Goal: Find specific page/section: Find specific page/section

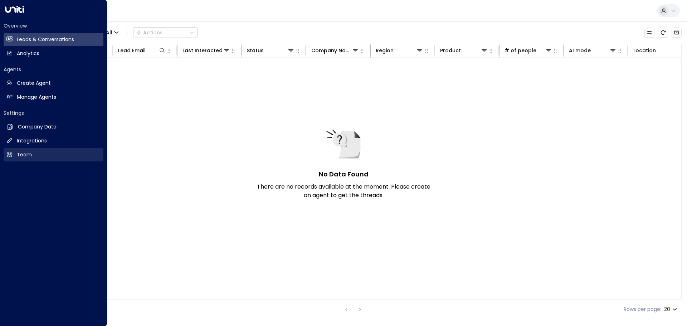
click at [33, 156] on link "Team Team" at bounding box center [54, 154] width 100 height 13
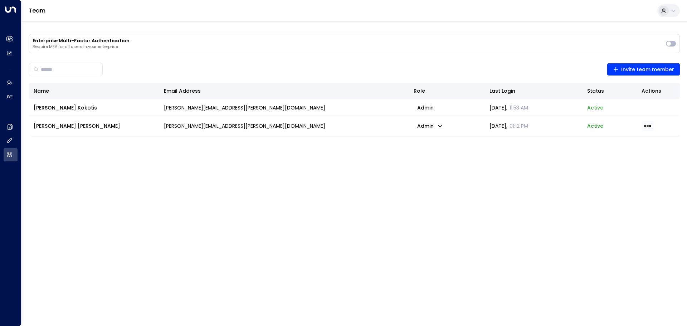
click at [642, 123] on span "button" at bounding box center [647, 125] width 12 height 9
click at [513, 174] on div at bounding box center [343, 163] width 687 height 326
click at [440, 126] on icon "button" at bounding box center [440, 126] width 6 height 6
click at [440, 126] on div at bounding box center [343, 163] width 687 height 326
click at [410, 163] on div "Name Email Address Role Last Login Status Actions [PERSON_NAME] [PERSON_NAME][E…" at bounding box center [354, 217] width 651 height 269
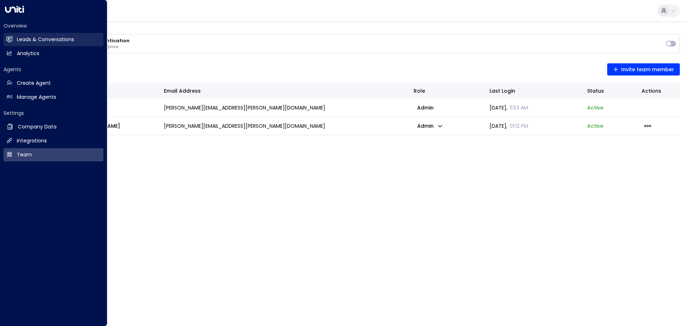
click at [16, 37] on link "Leads & Conversations Leads & Conversations" at bounding box center [54, 39] width 100 height 13
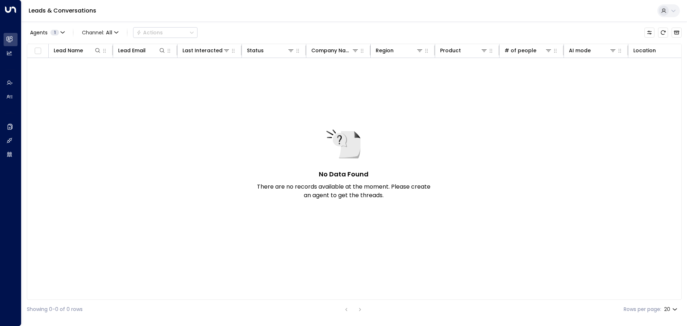
click at [151, 132] on div "No Data Found There are no records available at the moment. Please create an ag…" at bounding box center [448, 171] width 843 height 226
